Goal: Information Seeking & Learning: Learn about a topic

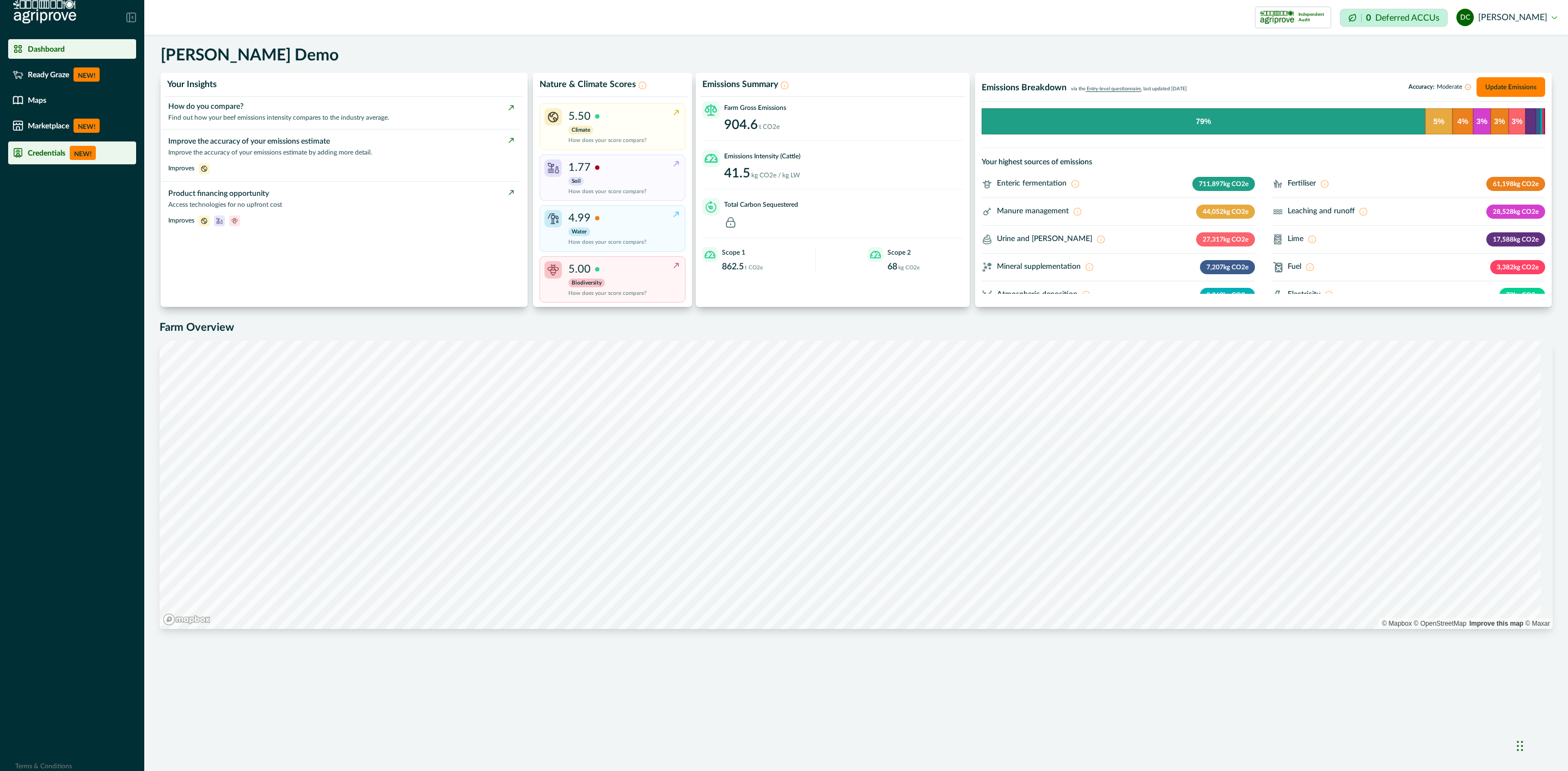
drag, startPoint x: 64, startPoint y: 122, endPoint x: 72, endPoint y: 156, distance: 34.9
click at [64, 122] on p "Marketplace" at bounding box center [48, 125] width 41 height 9
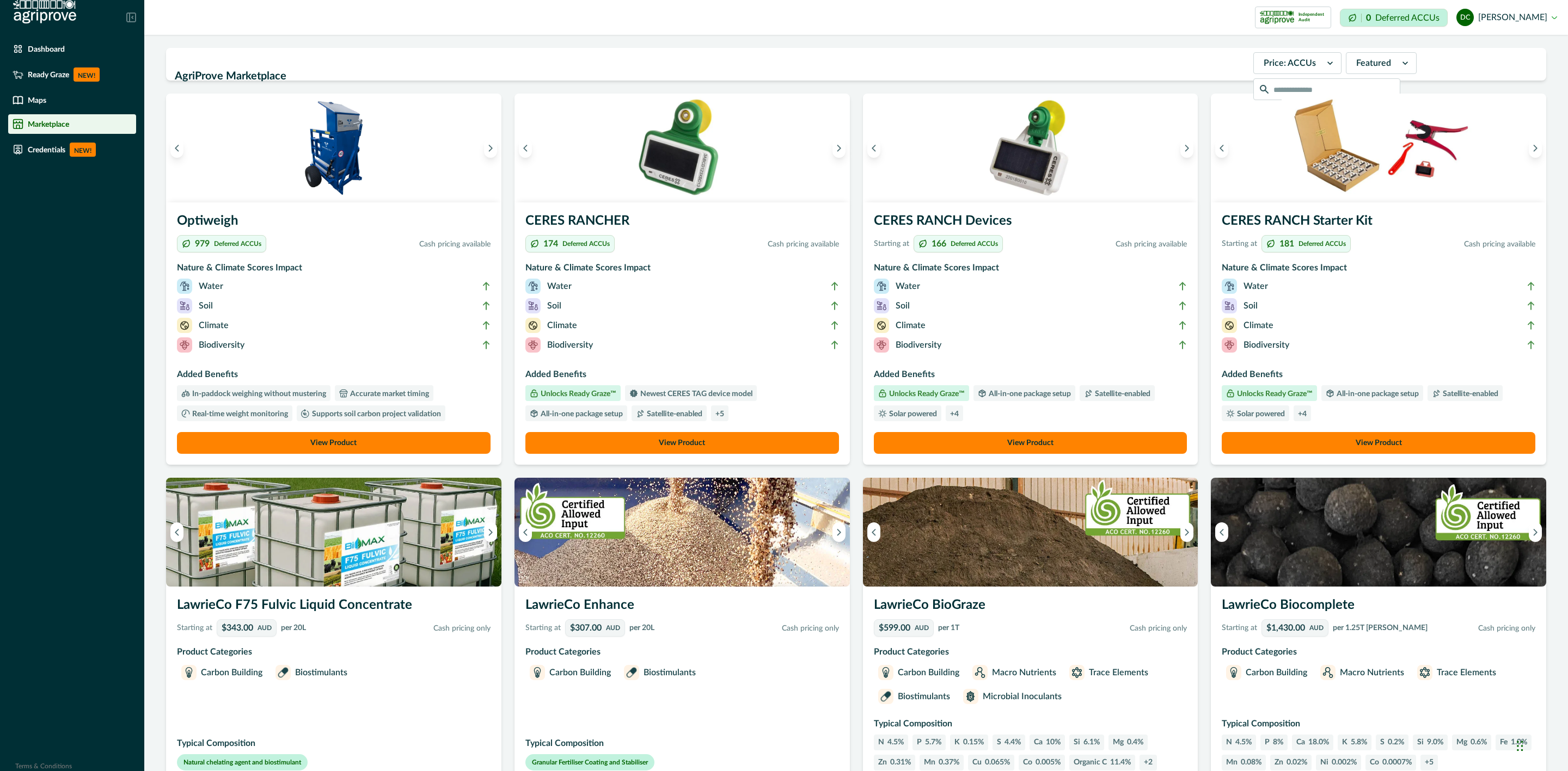
click at [963, 314] on li "Soil" at bounding box center [1030, 308] width 313 height 20
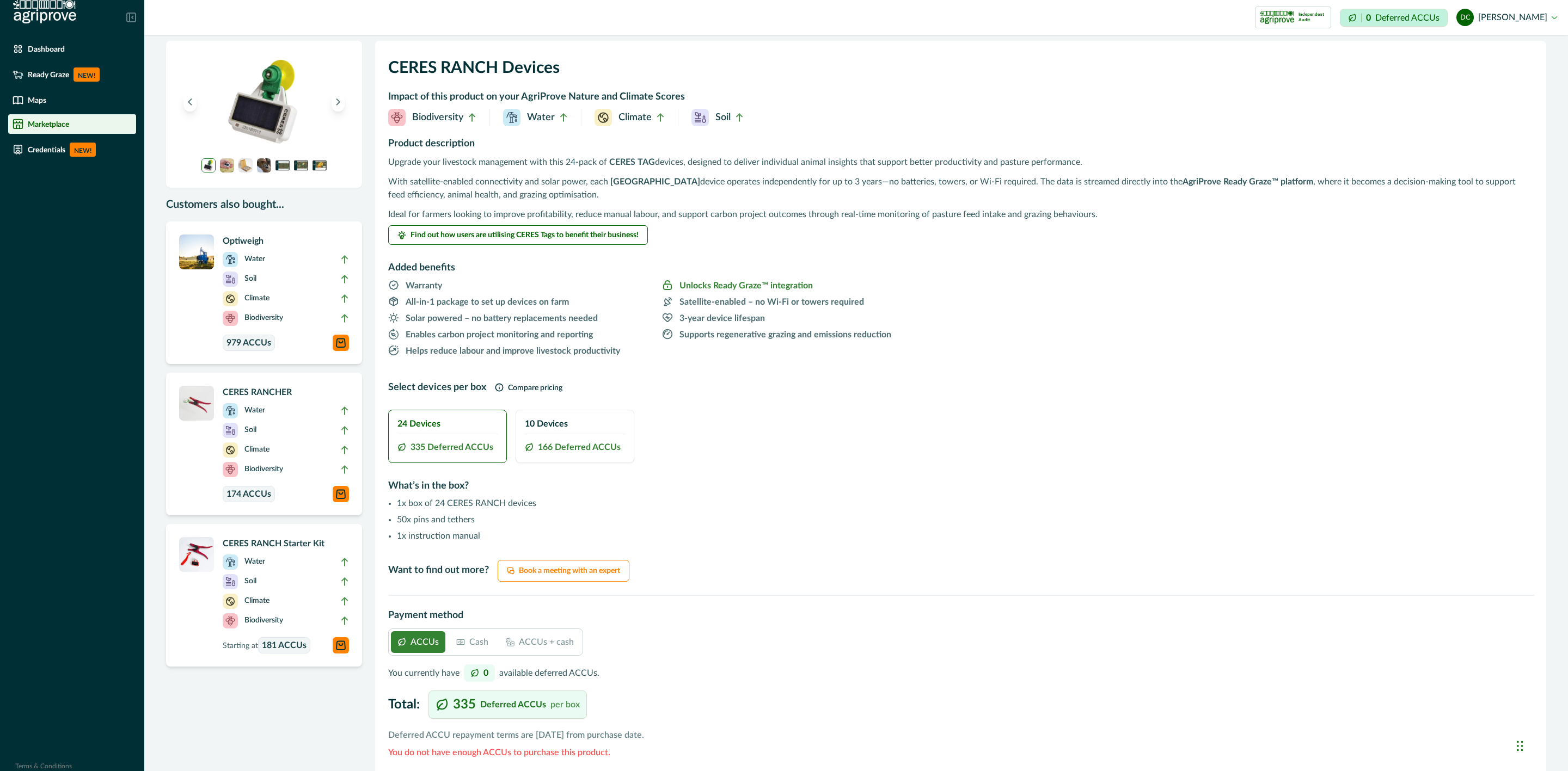
scroll to position [28, 0]
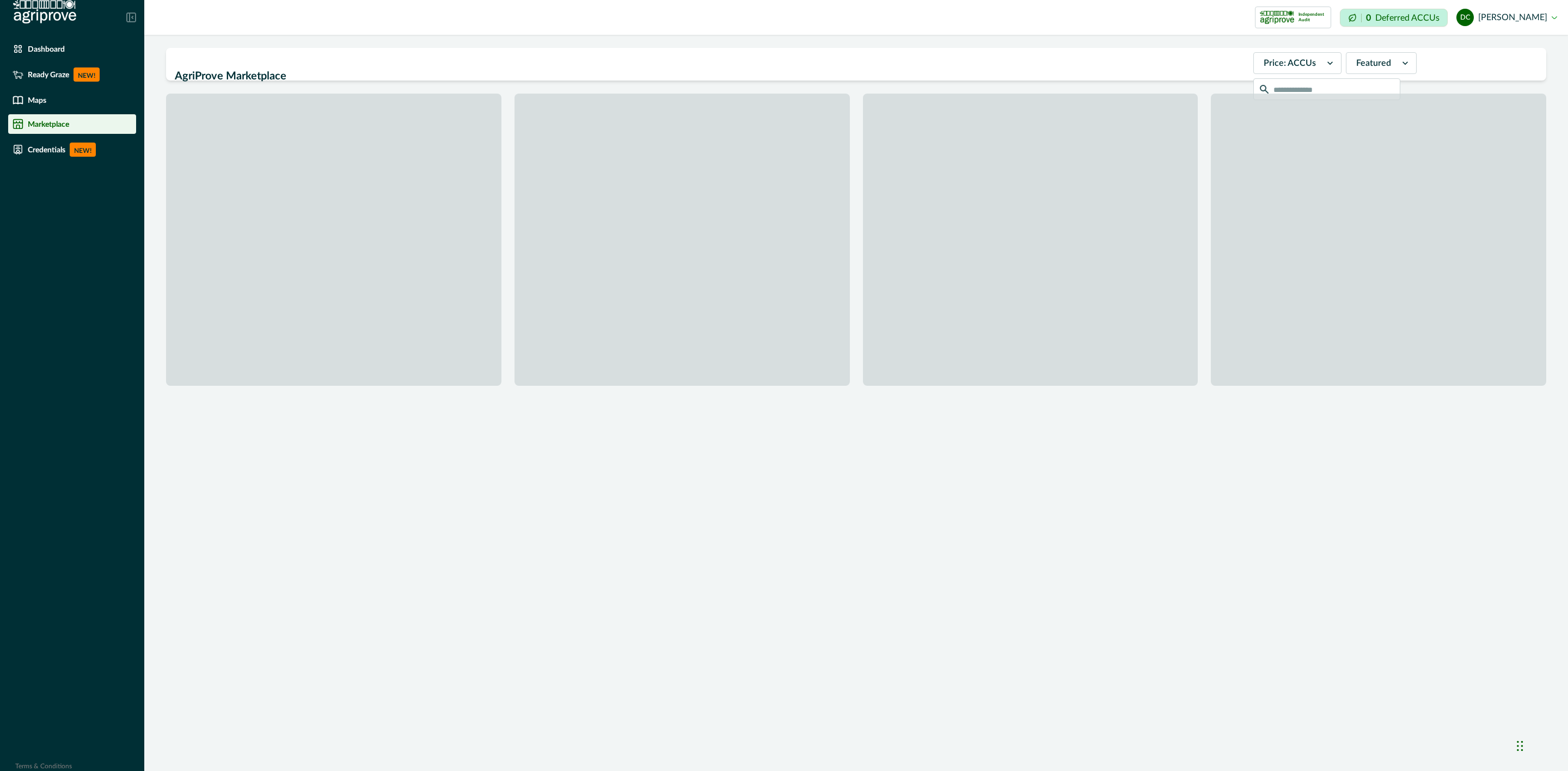
click at [1356, 59] on div at bounding box center [1373, 62] width 34 height 15
click at [1400, 65] on icon at bounding box center [1405, 63] width 11 height 11
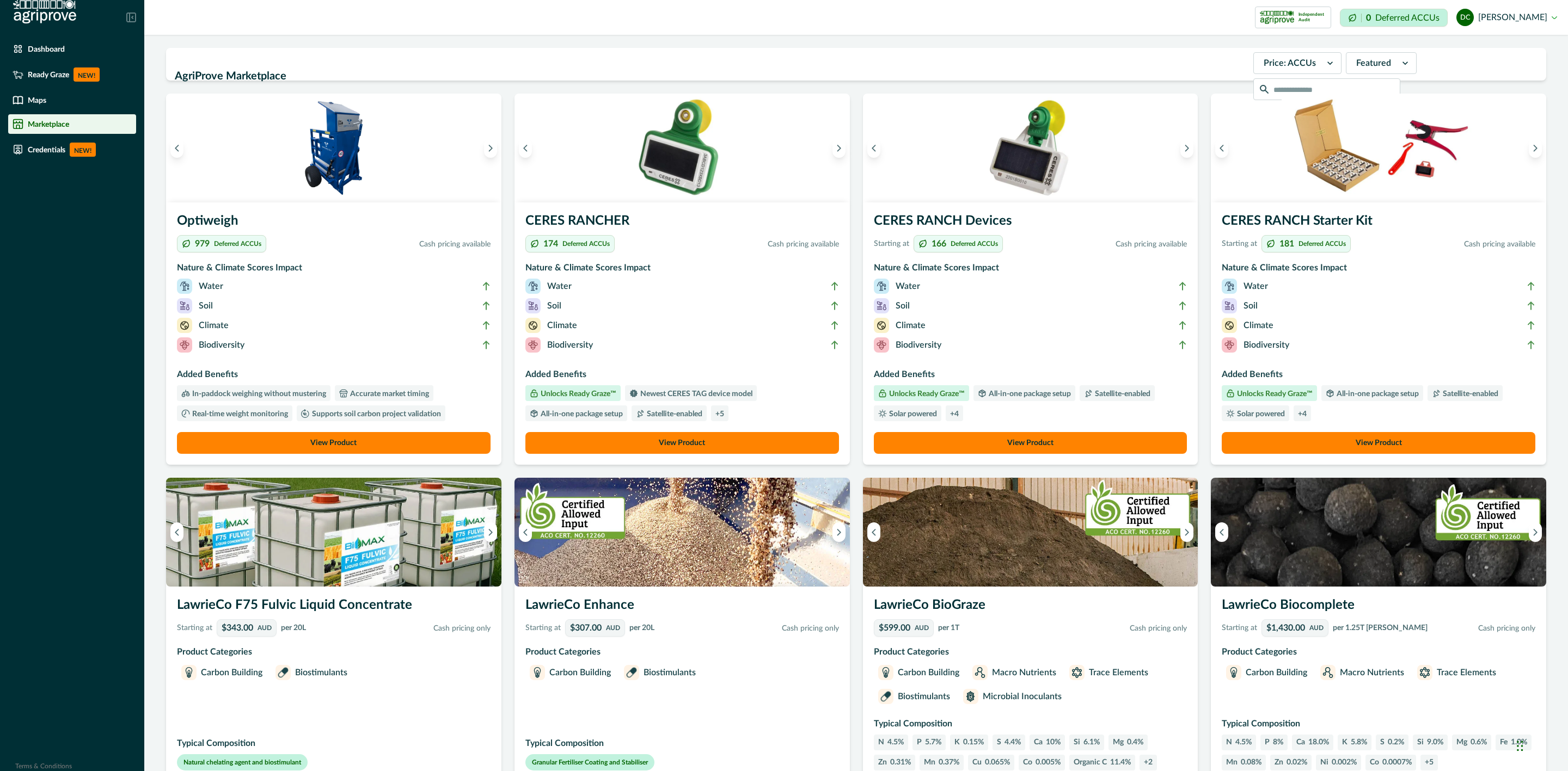
click at [50, 15] on img at bounding box center [44, 12] width 63 height 24
click at [60, 44] on p "Dashboard" at bounding box center [46, 48] width 37 height 9
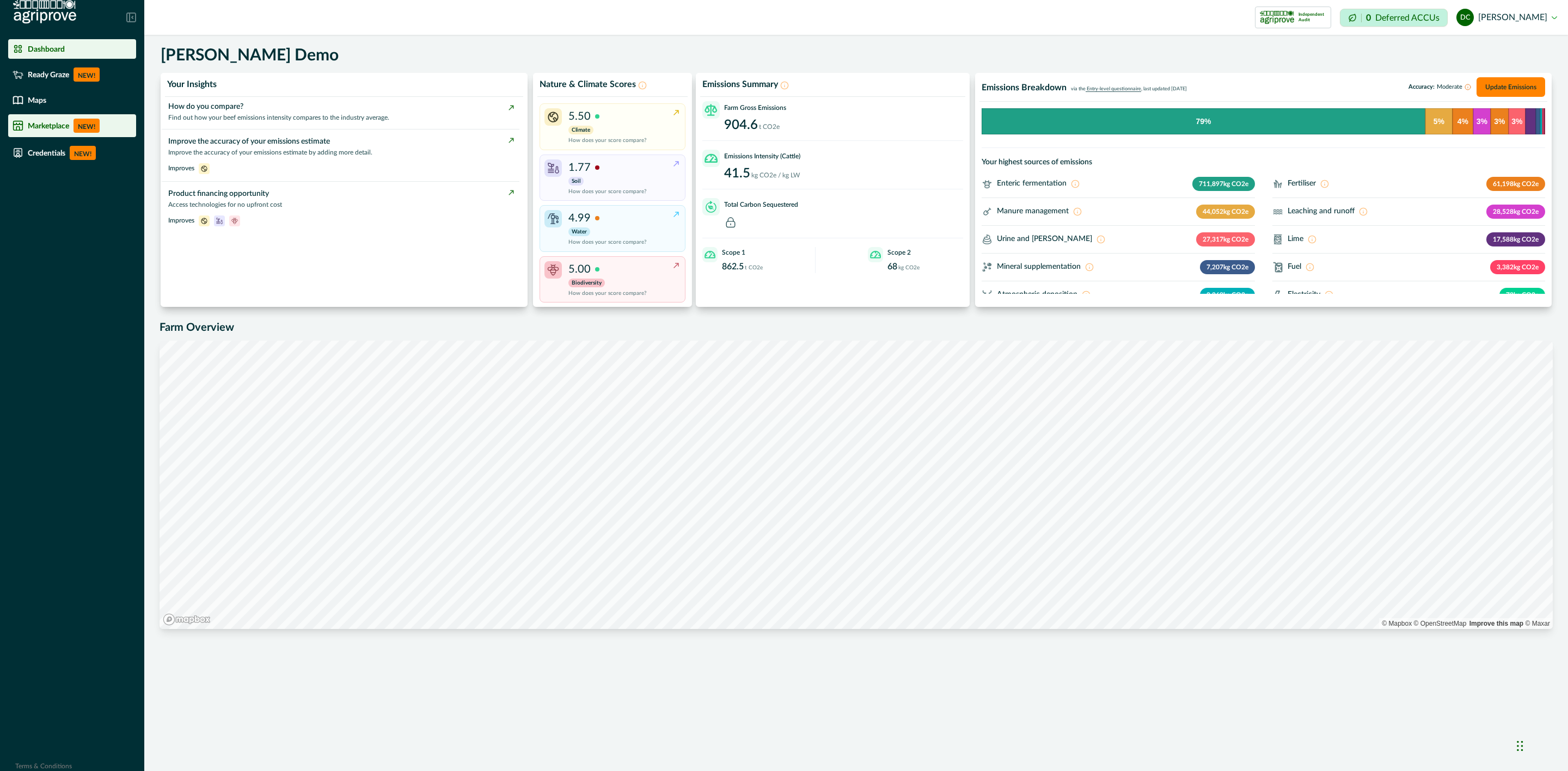
click at [53, 122] on p "Marketplace" at bounding box center [48, 125] width 41 height 9
drag, startPoint x: 1517, startPoint y: 748, endPoint x: 1526, endPoint y: 751, distance: 9.5
click at [1526, 751] on div "Chat Widget" at bounding box center [1540, 744] width 54 height 52
drag, startPoint x: 1517, startPoint y: 744, endPoint x: 1501, endPoint y: 741, distance: 16.3
click at [1501, 741] on div "Chat Widget" at bounding box center [1524, 741] width 54 height 52
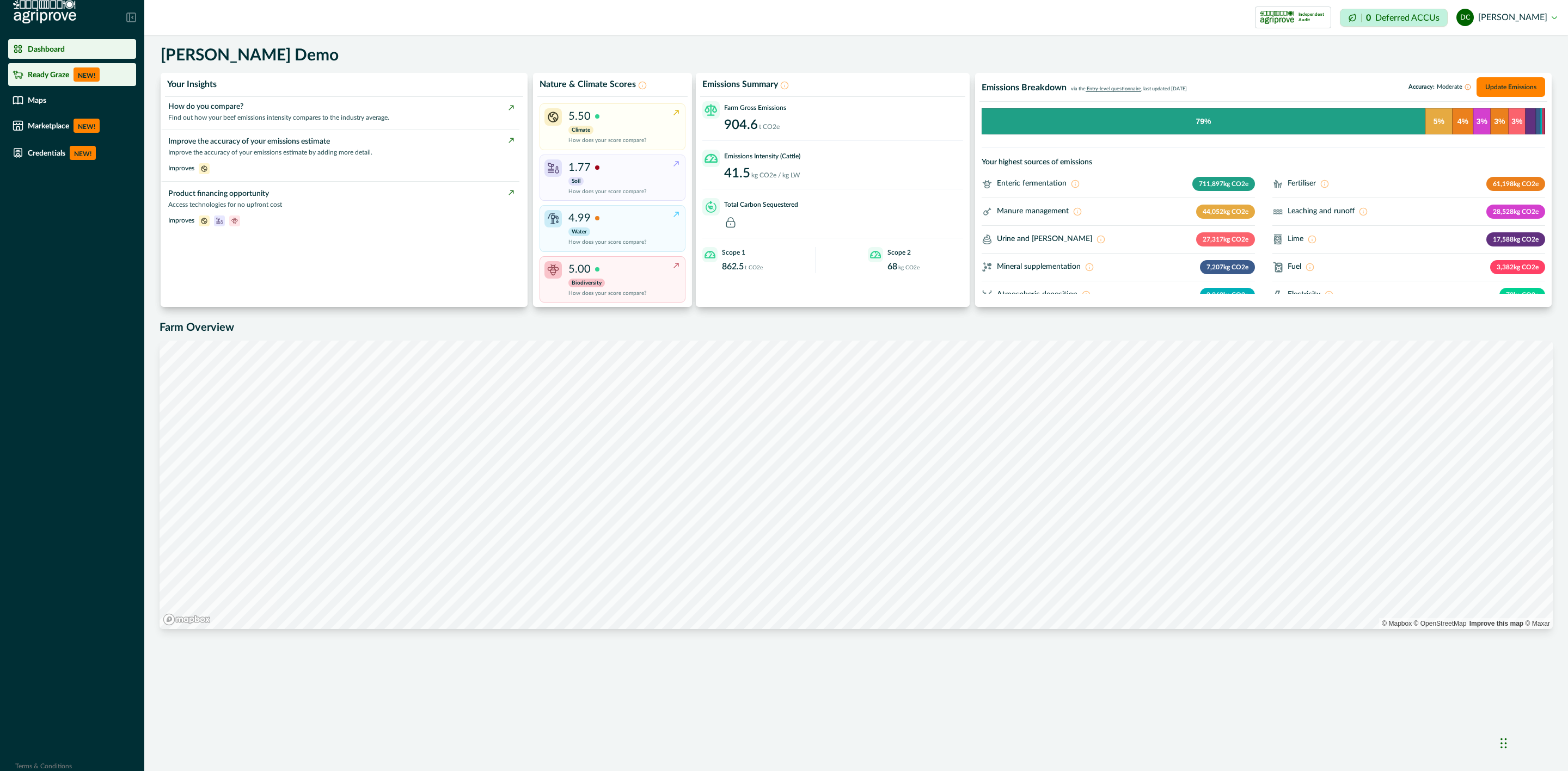
click at [81, 74] on p "NEW!" at bounding box center [87, 75] width 27 height 14
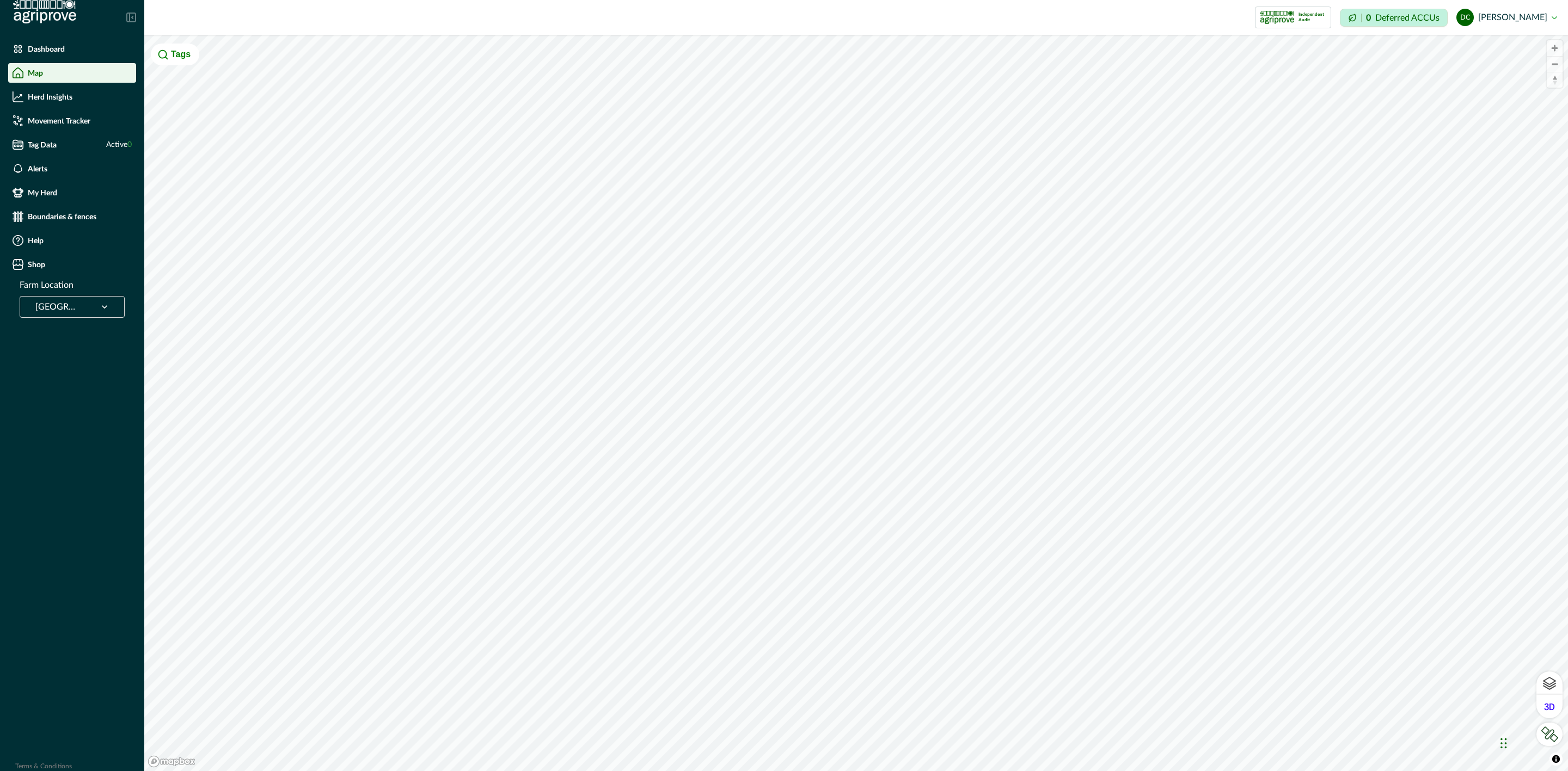
click at [75, 307] on div at bounding box center [58, 306] width 45 height 15
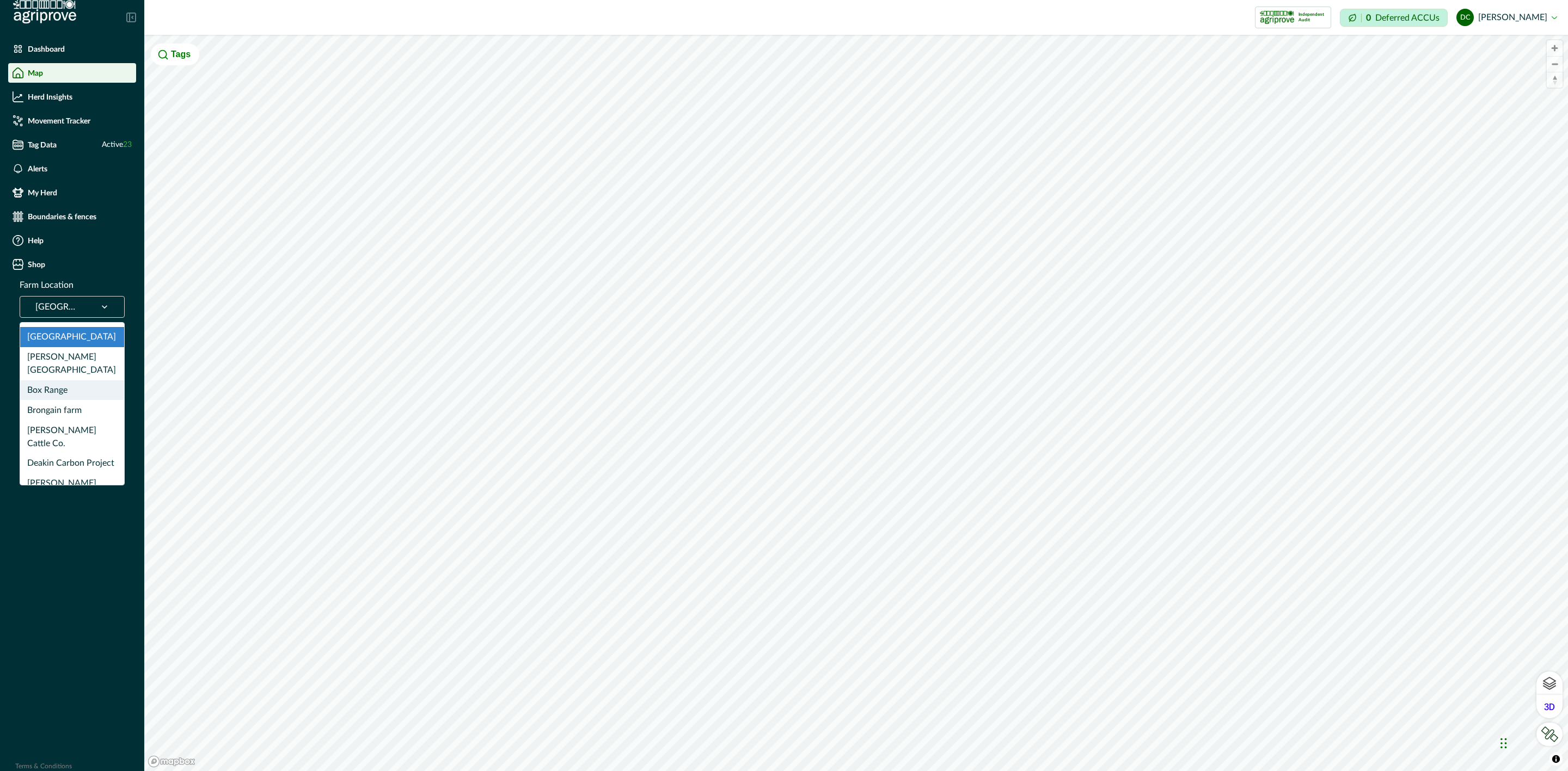
click at [62, 380] on div "Box Range" at bounding box center [72, 390] width 104 height 20
